Goal: Find specific page/section: Find specific page/section

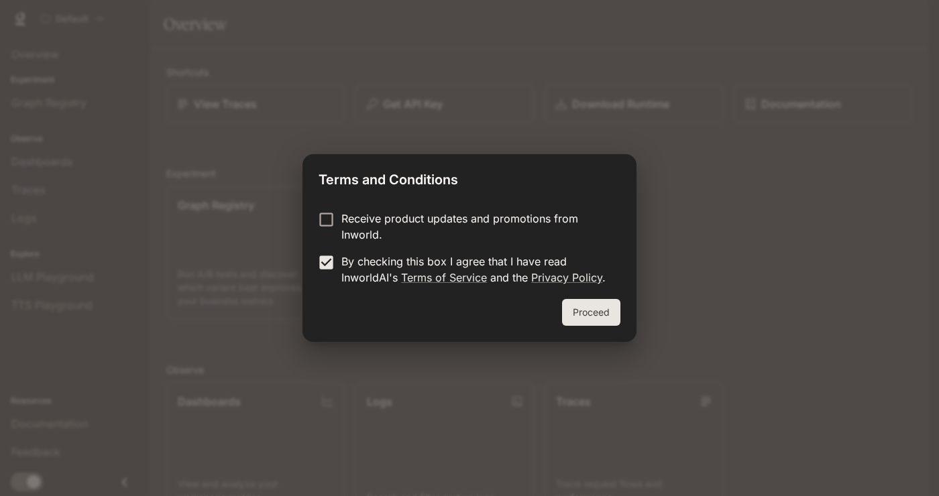
click at [592, 313] on button "Proceed" at bounding box center [591, 312] width 58 height 27
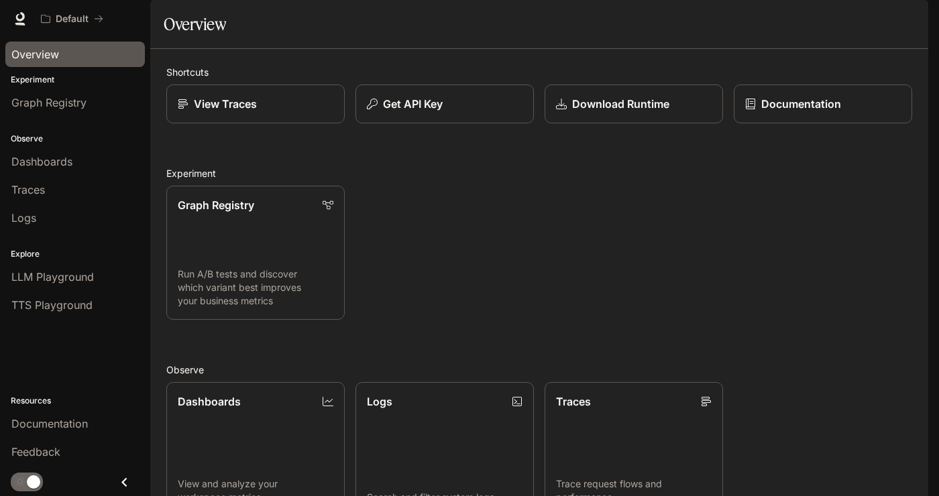
click at [51, 58] on span "Overview" at bounding box center [35, 54] width 48 height 16
click at [13, 16] on icon at bounding box center [19, 18] width 13 height 13
click at [297, 112] on div "View Traces" at bounding box center [255, 104] width 157 height 16
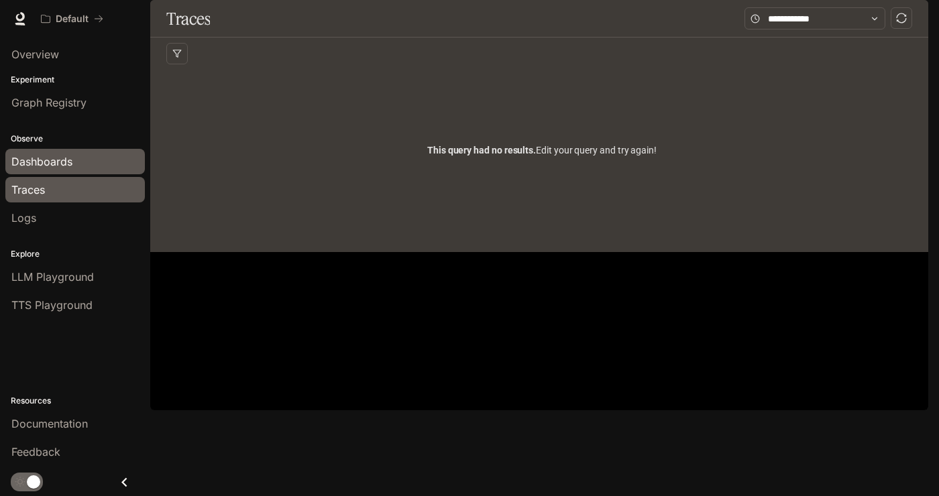
click at [97, 162] on div "Dashboards" at bounding box center [74, 162] width 127 height 16
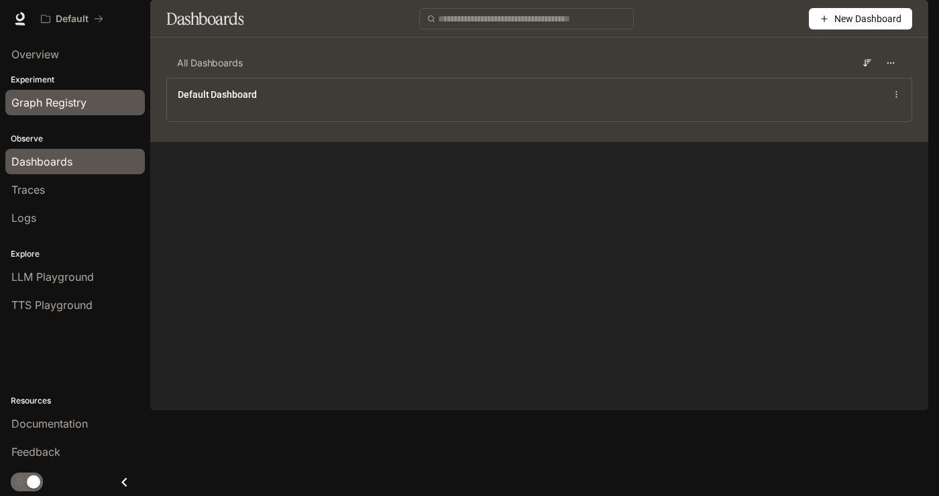
click at [94, 107] on div "Graph Registry" at bounding box center [74, 103] width 127 height 16
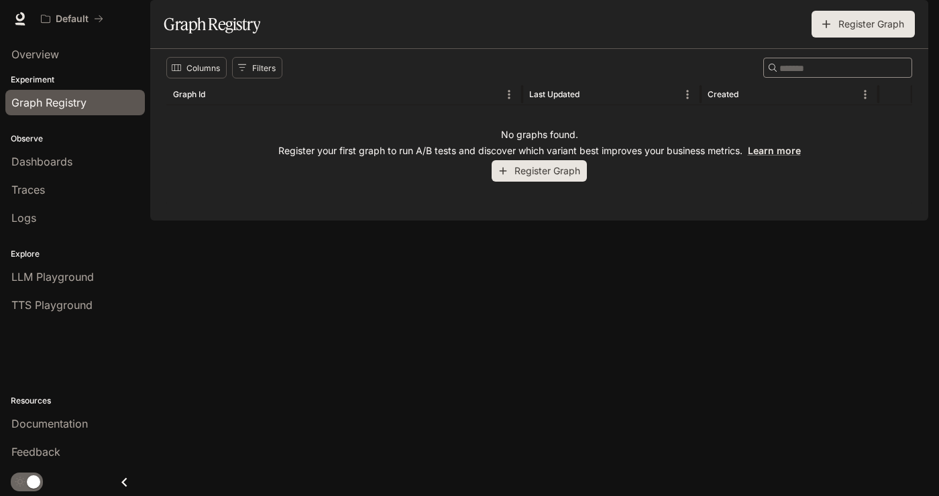
click at [123, 487] on icon "Close drawer" at bounding box center [124, 483] width 18 height 18
